Goal: Task Accomplishment & Management: Manage account settings

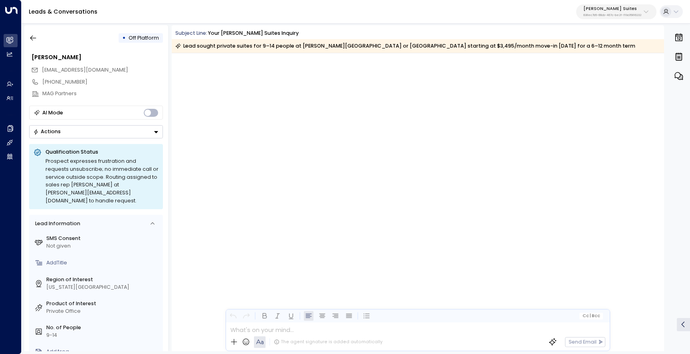
scroll to position [1669, 0]
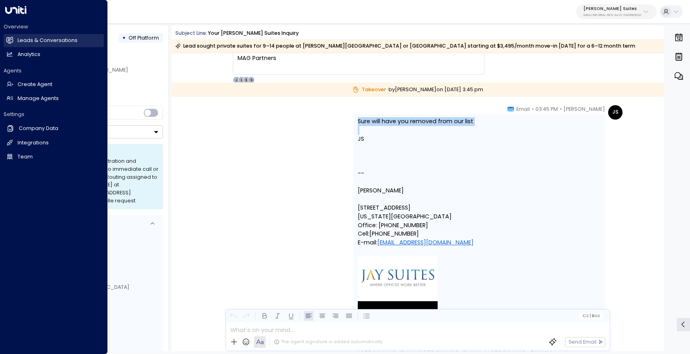
click at [11, 41] on icon at bounding box center [10, 40] width 6 height 5
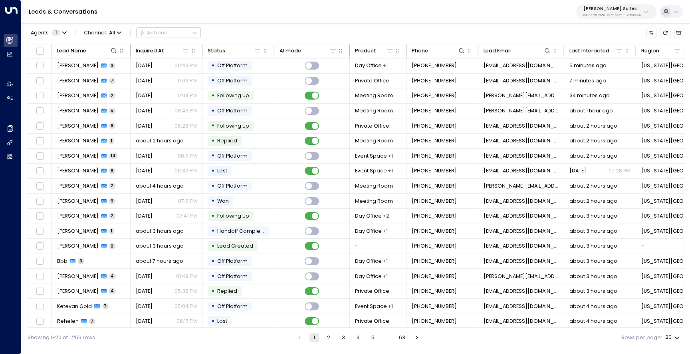
click at [602, 11] on p "[PERSON_NAME] Suites" at bounding box center [613, 8] width 58 height 5
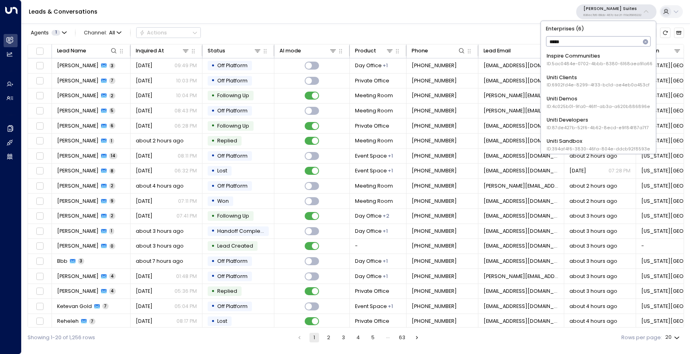
type input "*****"
click at [591, 76] on div "Uniti Demos ID: 4c025b01-9fa0-46ff-ab3a-a620b886896e" at bounding box center [598, 81] width 103 height 15
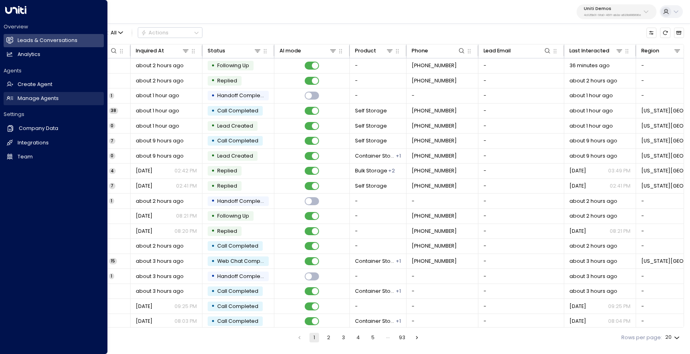
click at [42, 93] on link "Manage Agents Manage Agents" at bounding box center [54, 98] width 100 height 13
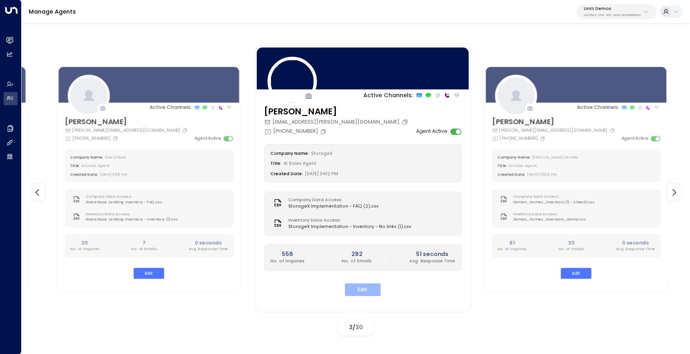
click at [363, 289] on button "Edit" at bounding box center [363, 289] width 36 height 12
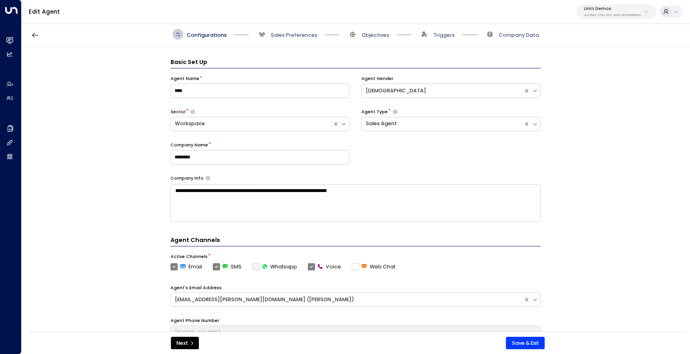
scroll to position [11, 0]
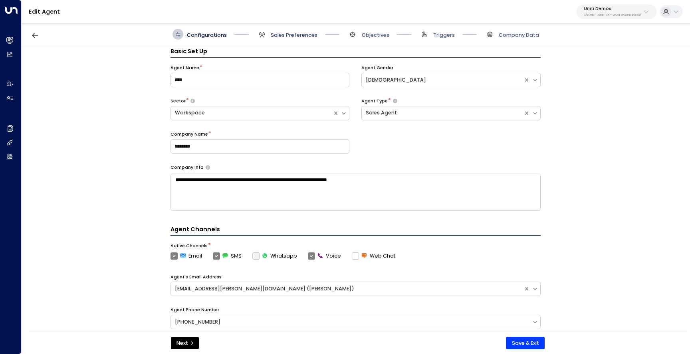
click at [291, 35] on span "Sales Preferences" at bounding box center [294, 35] width 47 height 7
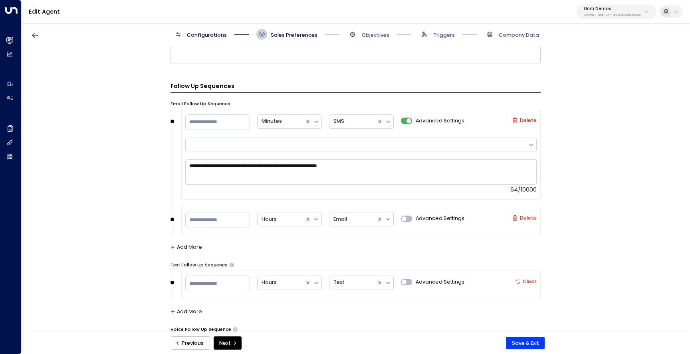
scroll to position [765, 0]
